Goal: Transaction & Acquisition: Purchase product/service

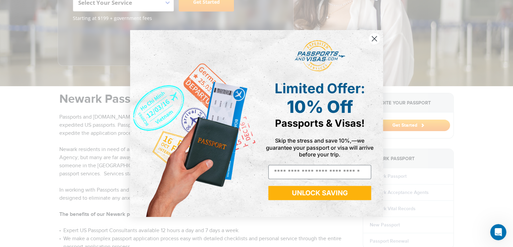
click at [444, 139] on div "Close dialog Limited Offer: 10% Off Passports & Visas! Skip the stress and save…" at bounding box center [256, 123] width 513 height 247
click at [372, 36] on icon "Close dialog" at bounding box center [374, 38] width 5 height 5
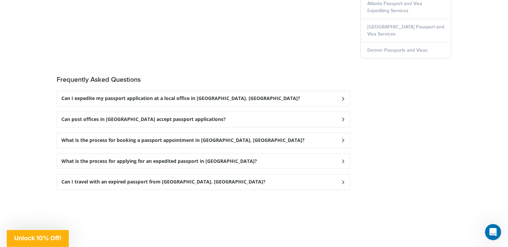
scroll to position [977, 0]
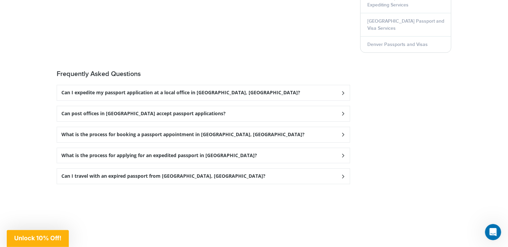
click at [201, 152] on h3 "What is the process for applying for an expedited passport in Newark?" at bounding box center [159, 155] width 196 height 6
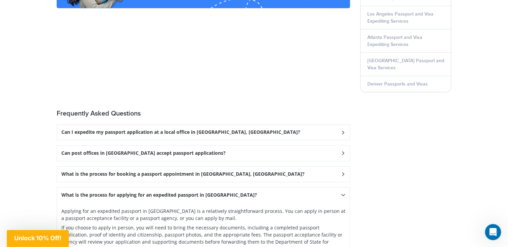
scroll to position [939, 0]
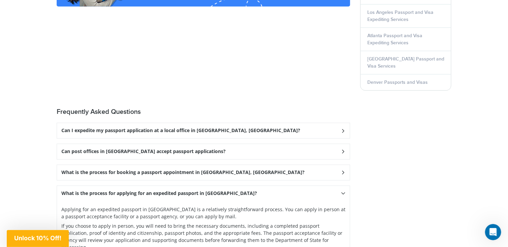
click at [341, 128] on icon at bounding box center [343, 130] width 7 height 4
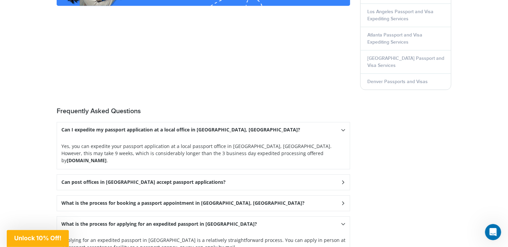
scroll to position [932, 0]
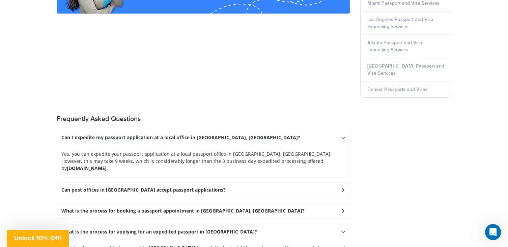
click at [345, 188] on icon at bounding box center [343, 190] width 7 height 4
click at [343, 208] on icon at bounding box center [343, 210] width 7 height 4
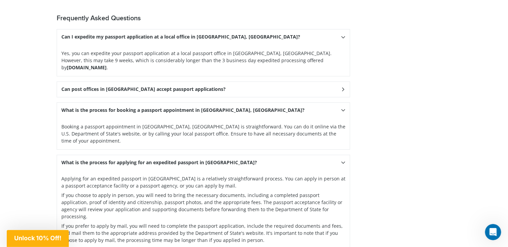
scroll to position [1034, 0]
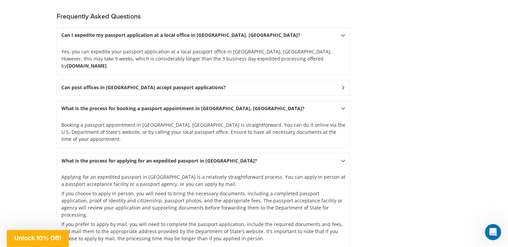
drag, startPoint x: 507, startPoint y: 186, endPoint x: 508, endPoint y: 191, distance: 5.8
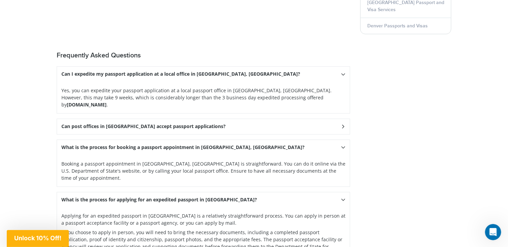
scroll to position [999, 0]
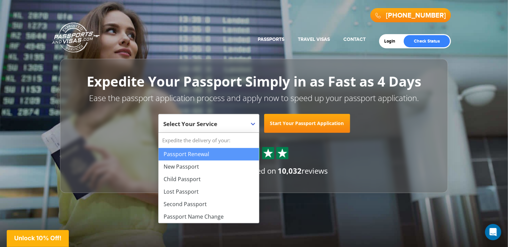
click at [252, 122] on b at bounding box center [253, 123] width 4 height 3
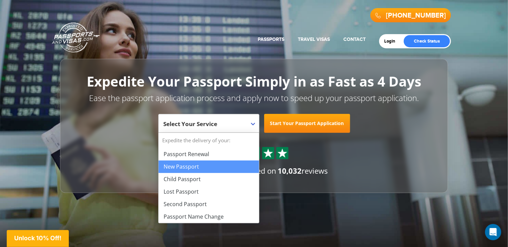
select select "**********"
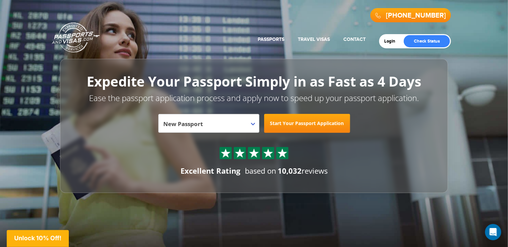
click at [300, 122] on link "Start Your Passport Application" at bounding box center [307, 123] width 86 height 19
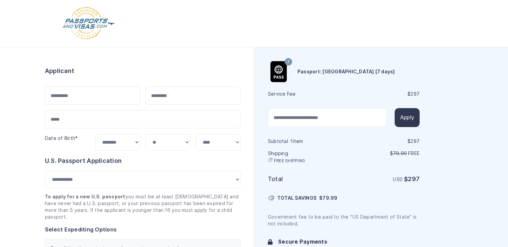
select select "***"
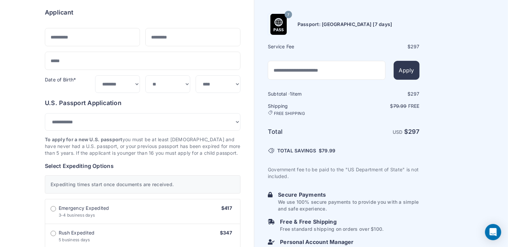
scroll to position [24, 0]
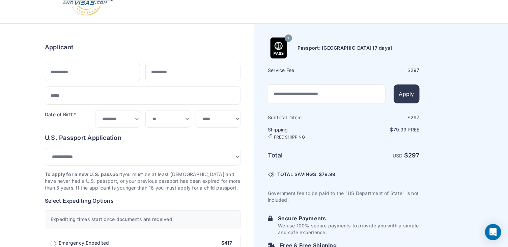
click at [309, 201] on p "Government fee to be paid to the "US Department of State" is not included." at bounding box center [344, 196] width 152 height 13
click at [318, 211] on div "Subtotal · 1 item $ 297 Shipping FREE SHIPPING $ 79.99 Free Total USD $ 297 $" at bounding box center [344, 198] width 152 height 169
click at [315, 200] on p "Government fee to be paid to the "US Department of State" is not included." at bounding box center [344, 196] width 152 height 13
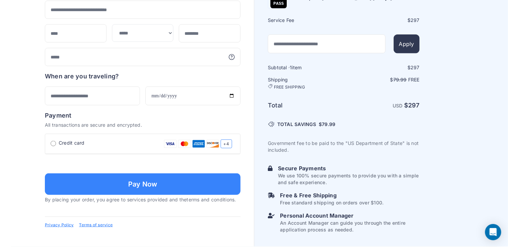
scroll to position [496, 0]
click at [315, 200] on p "Free standard shipping on orders over $100." at bounding box center [332, 202] width 104 height 7
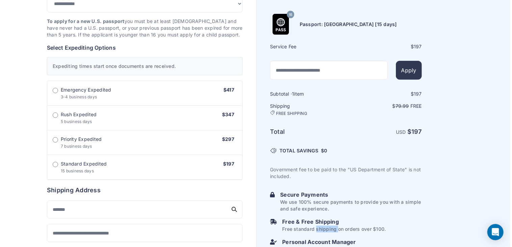
scroll to position [173, 0]
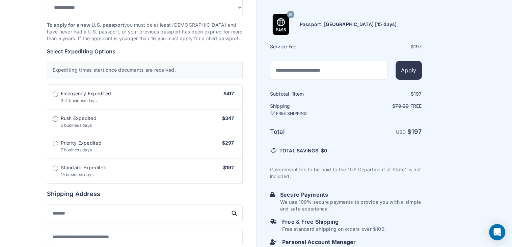
click at [468, 179] on div "15 [GEOGRAPHIC_DATA]: [GEOGRAPHIC_DATA] [15 days] Service Fee $ 197 Apply 1" at bounding box center [384, 174] width 256 height 598
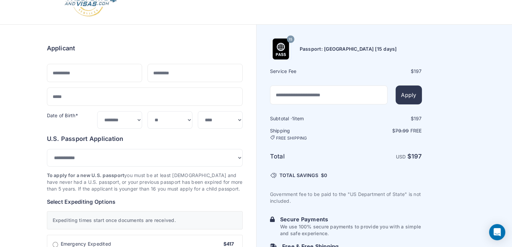
scroll to position [21, 0]
